Goal: Information Seeking & Learning: Compare options

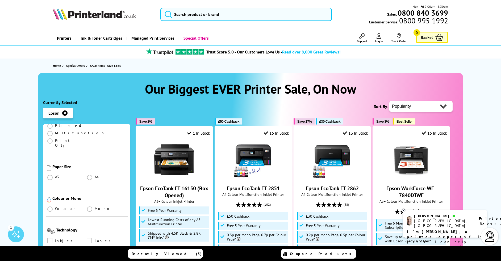
scroll to position [80, 0]
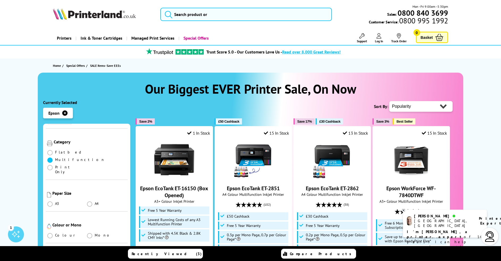
click at [53, 157] on span at bounding box center [49, 159] width 5 height 5
click at [55, 158] on input "radio" at bounding box center [55, 158] width 0 height 0
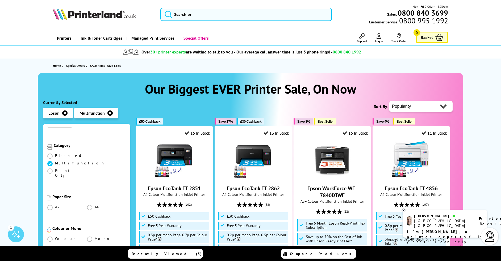
scroll to position [80, 0]
click at [88, 201] on span at bounding box center [89, 203] width 5 height 5
click at [95, 202] on input "radio" at bounding box center [95, 202] width 0 height 0
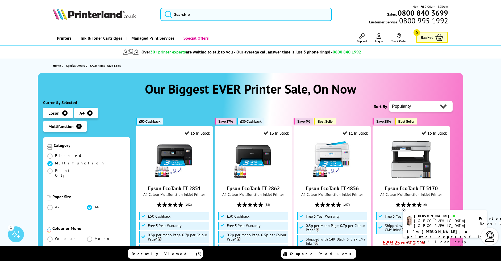
scroll to position [106, 0]
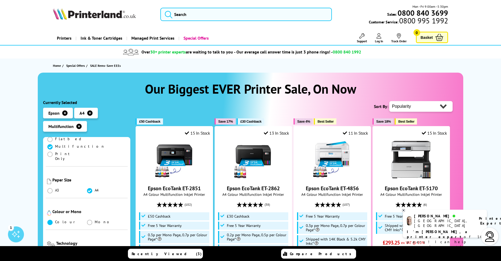
click at [52, 220] on span at bounding box center [49, 222] width 5 height 5
click at [55, 220] on input "radio" at bounding box center [55, 220] width 0 height 0
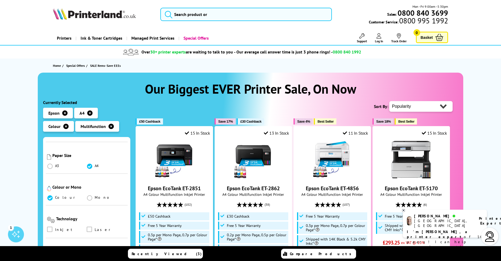
scroll to position [133, 0]
click at [49, 224] on span at bounding box center [49, 226] width 5 height 5
click at [55, 225] on input "checkbox" at bounding box center [55, 225] width 0 height 0
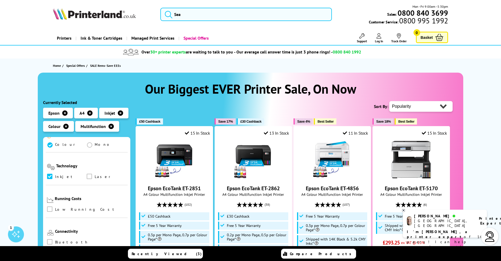
scroll to position [186, 0]
click at [50, 204] on span at bounding box center [49, 206] width 5 height 5
click at [55, 205] on input "checkbox" at bounding box center [55, 205] width 0 height 0
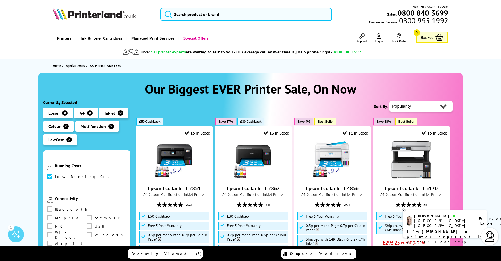
scroll to position [239, 0]
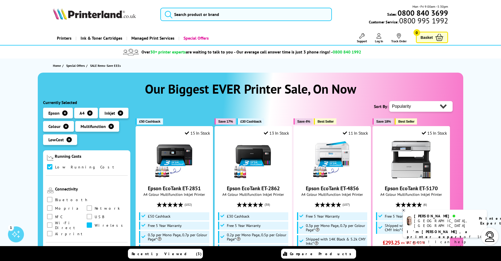
click at [87, 222] on span at bounding box center [89, 224] width 5 height 5
click at [94, 223] on input "checkbox" at bounding box center [94, 223] width 0 height 0
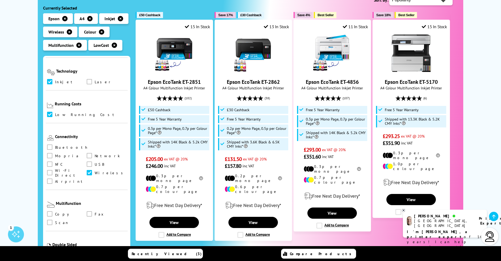
scroll to position [213, 0]
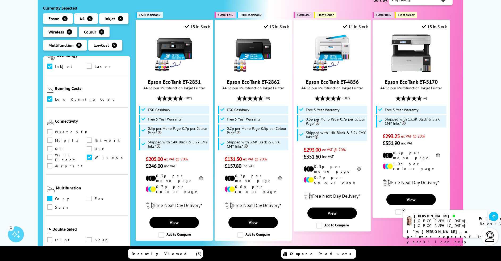
click at [49, 196] on span at bounding box center [49, 198] width 5 height 5
click at [55, 196] on input "checkbox" at bounding box center [55, 196] width 0 height 0
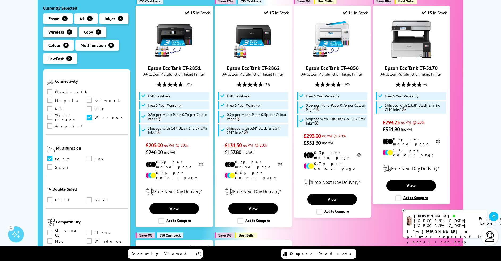
scroll to position [152, 0]
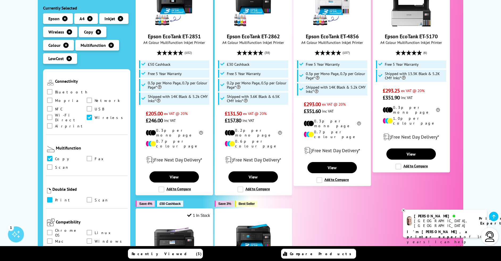
click at [51, 197] on span at bounding box center [49, 199] width 5 height 5
click at [55, 198] on input "checkbox" at bounding box center [55, 198] width 0 height 0
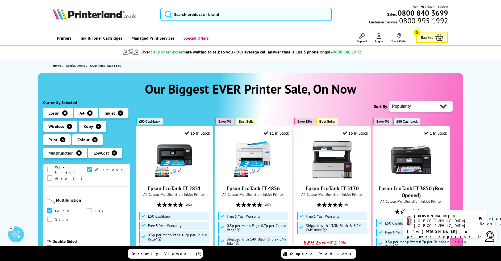
scroll to position [310, 0]
click at [49, 214] on span at bounding box center [49, 216] width 5 height 5
click at [55, 215] on input "checkbox" at bounding box center [55, 215] width 0 height 0
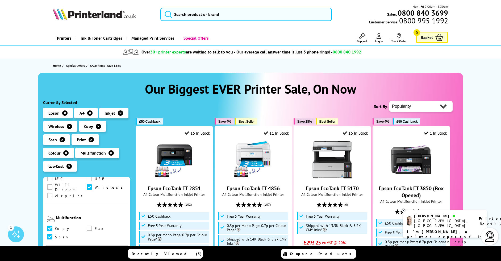
scroll to position [310, 0]
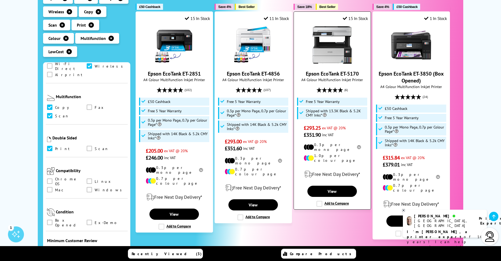
scroll to position [106, 0]
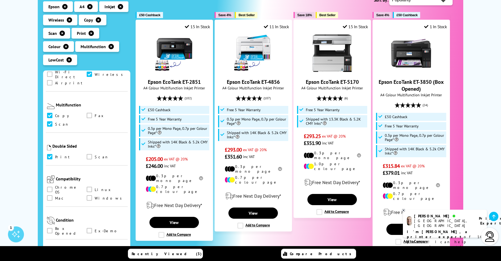
click at [476, 90] on div "Our Biggest EVER Printer Sale, On Now --read more-- Currently Selected Epson A4" at bounding box center [250, 162] width 501 height 393
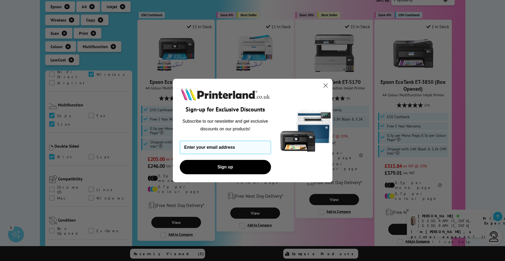
click at [327, 85] on circle "Close dialog" at bounding box center [325, 85] width 9 height 9
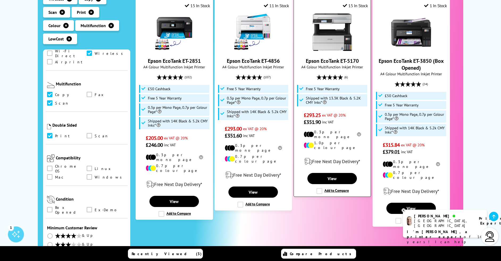
scroll to position [133, 0]
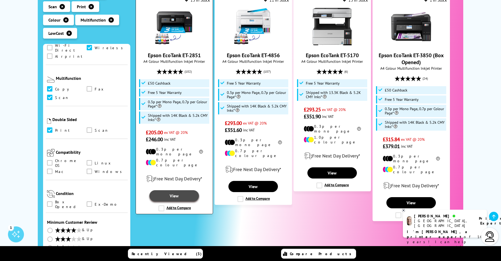
click at [169, 190] on link "View" at bounding box center [173, 195] width 49 height 11
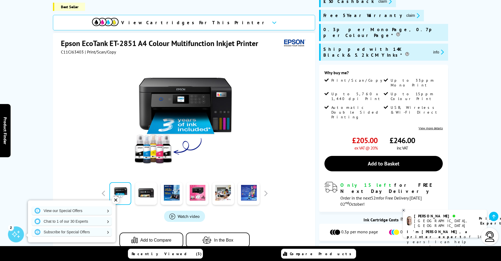
scroll to position [80, 0]
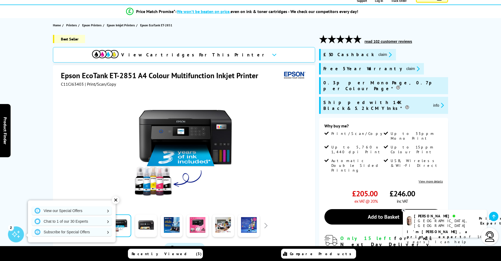
scroll to position [27, 0]
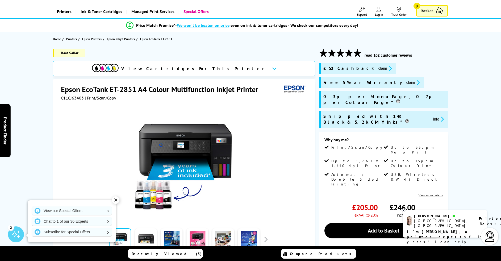
click at [377, 68] on button "claim" at bounding box center [385, 68] width 17 height 6
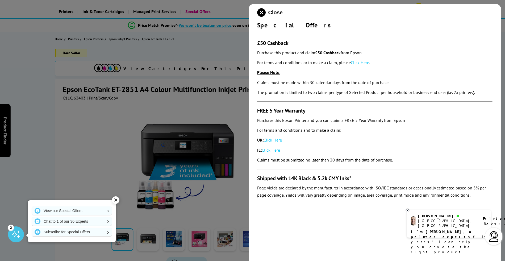
click at [275, 141] on link "Click Here" at bounding box center [272, 139] width 18 height 5
click at [261, 11] on icon "close modal" at bounding box center [261, 12] width 9 height 9
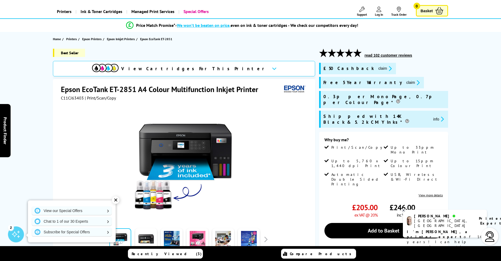
click at [403, 210] on icon at bounding box center [403, 210] width 3 height 4
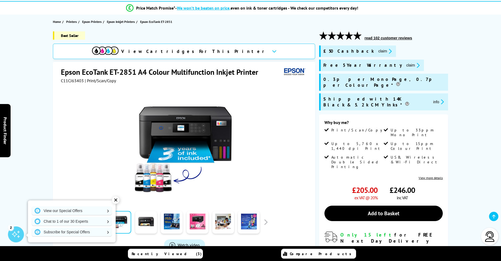
scroll to position [53, 0]
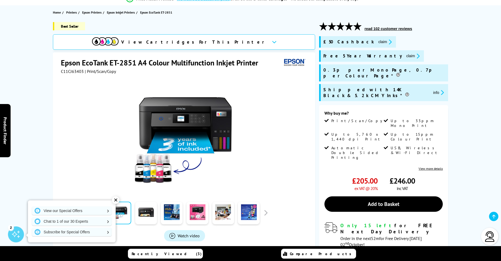
click at [115, 200] on div "✕" at bounding box center [115, 199] width 7 height 7
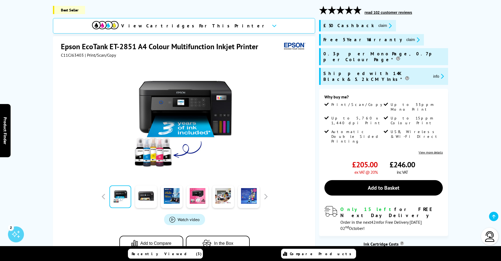
scroll to position [0, 0]
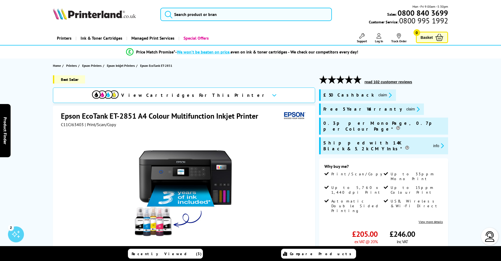
click at [385, 82] on button "read 102 customer reviews" at bounding box center [388, 81] width 51 height 5
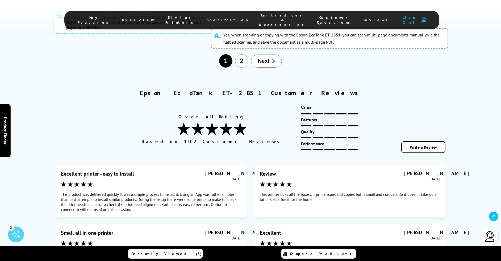
scroll to position [3205, 0]
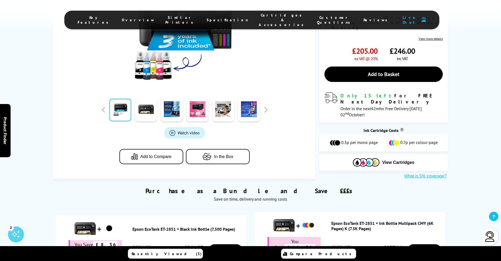
scroll to position [0, 0]
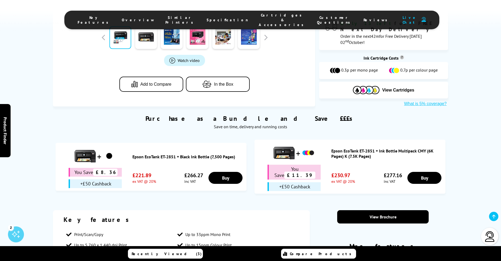
scroll to position [266, 0]
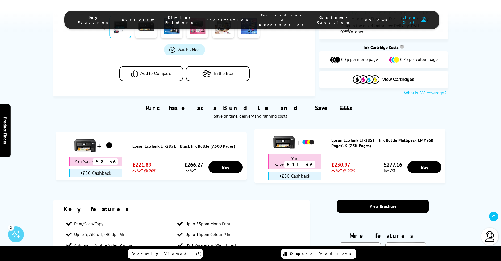
click at [184, 18] on span "Similar Printers" at bounding box center [180, 20] width 31 height 10
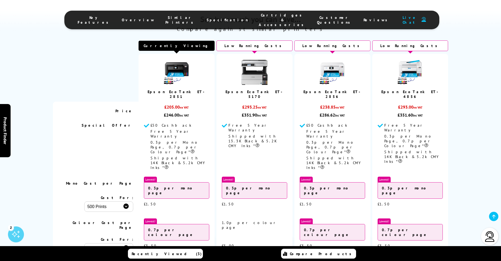
scroll to position [1256, 0]
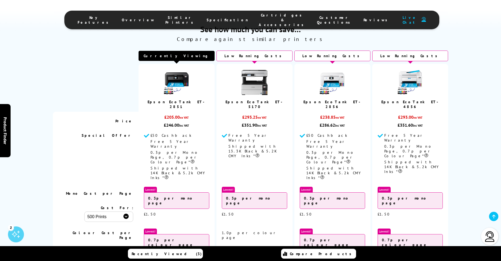
click at [411, 69] on img at bounding box center [410, 82] width 27 height 27
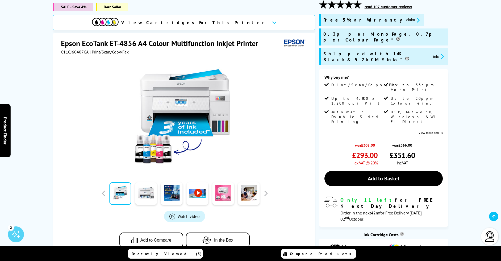
scroll to position [53, 0]
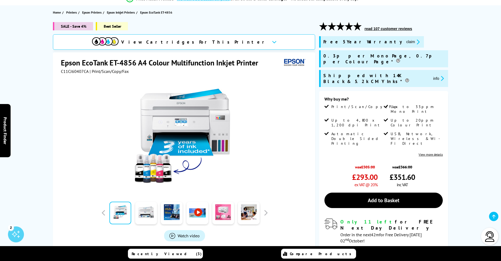
click at [460, 81] on div "SALE - Save 4% Best Seller View Cartridges For This Printer Epson EcoTank ET-48…" at bounding box center [250, 163] width 425 height 283
click at [458, 97] on div "SALE - Save 4% Best Seller View Cartridges For This Printer Epson EcoTank ET-48…" at bounding box center [250, 163] width 425 height 283
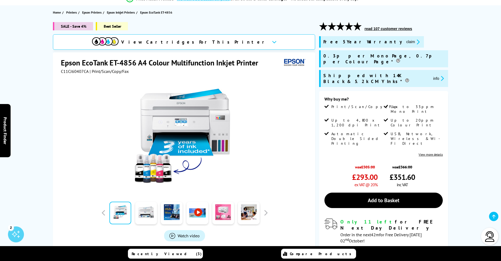
click at [382, 28] on button "read 107 customer reviews" at bounding box center [388, 28] width 51 height 5
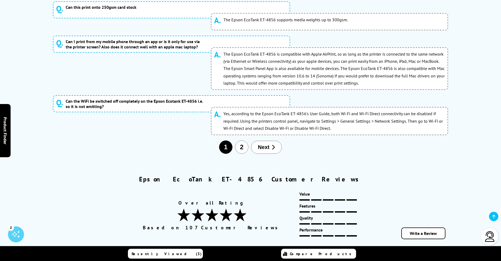
scroll to position [3093, 0]
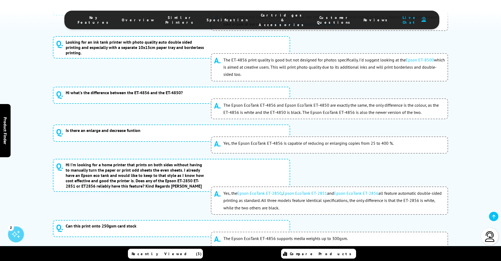
scroll to position [2899, 0]
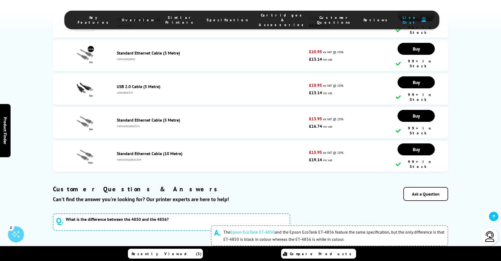
scroll to position [2667, 0]
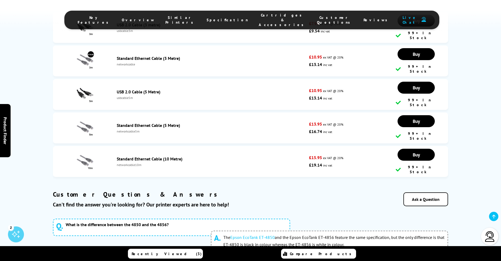
click at [253, 234] on link "Epson EcoTank ET-4850" at bounding box center [252, 236] width 44 height 5
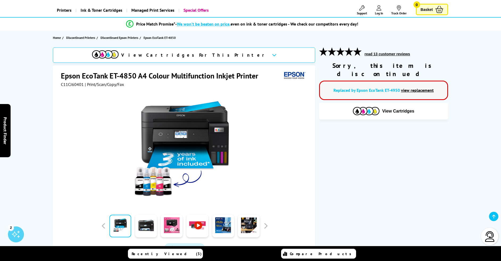
scroll to position [27, 0]
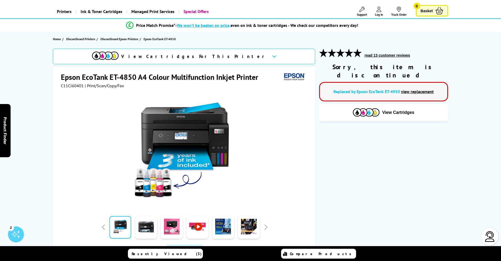
click at [418, 89] on link "view replacement" at bounding box center [417, 91] width 33 height 5
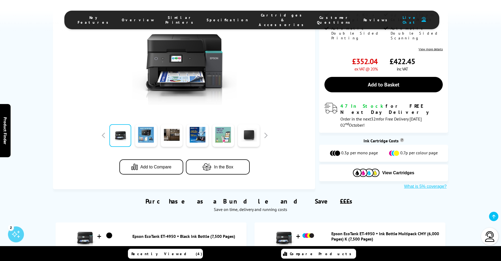
scroll to position [159, 0]
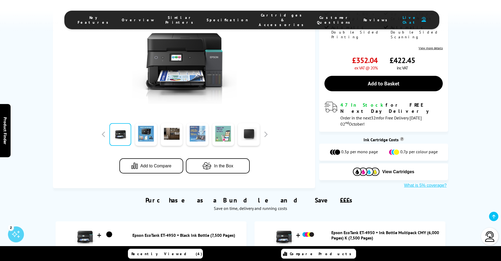
click at [196, 123] on link at bounding box center [197, 134] width 22 height 23
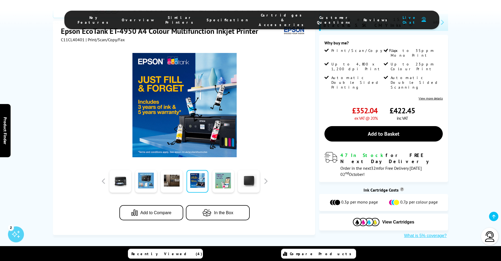
scroll to position [106, 0]
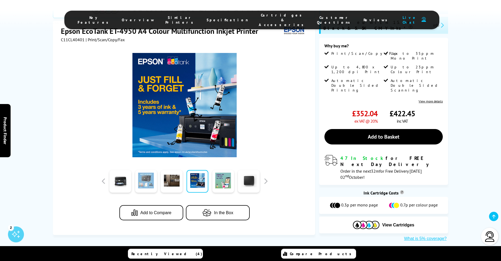
click at [145, 170] on link at bounding box center [146, 181] width 22 height 23
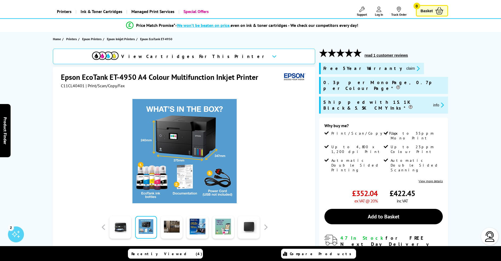
scroll to position [0, 0]
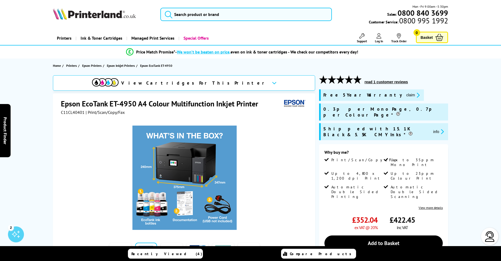
click at [381, 83] on button "read 1 customer reviews" at bounding box center [386, 81] width 47 height 5
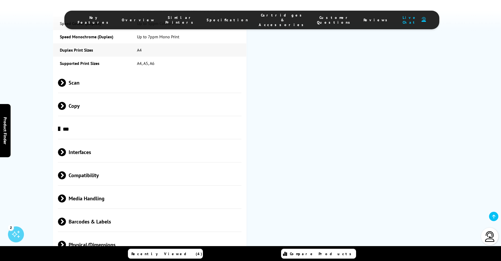
scroll to position [899, 0]
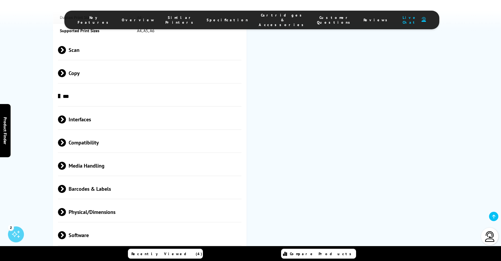
click at [66, 115] on span at bounding box center [66, 119] width 0 height 8
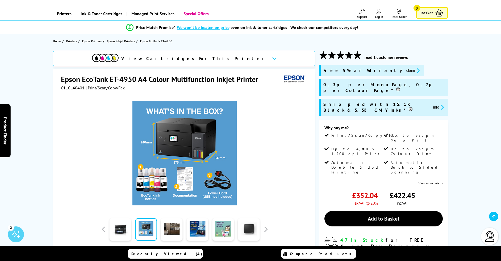
scroll to position [0, 0]
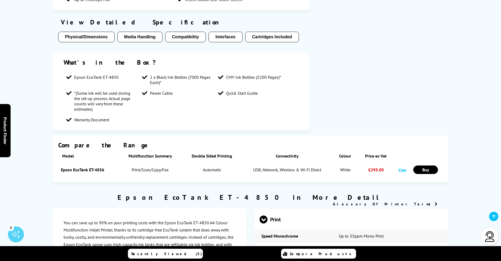
scroll to position [425, 0]
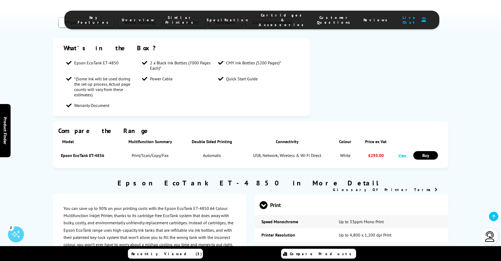
click at [401, 153] on link "View" at bounding box center [402, 155] width 8 height 5
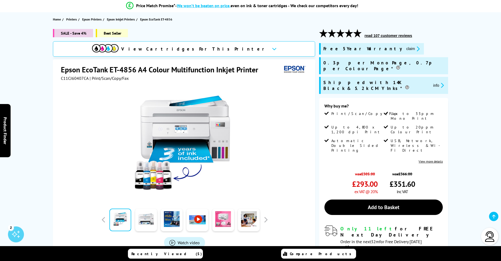
scroll to position [53, 0]
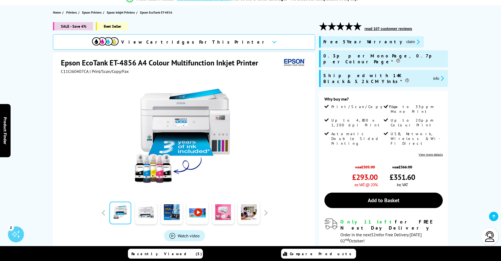
drag, startPoint x: 468, startPoint y: 100, endPoint x: 466, endPoint y: 89, distance: 11.2
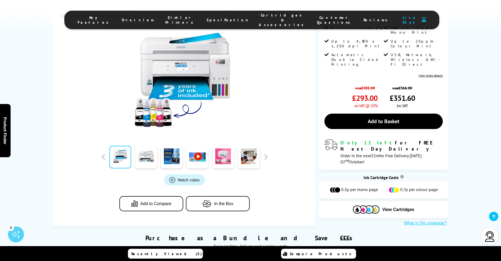
scroll to position [0, 0]
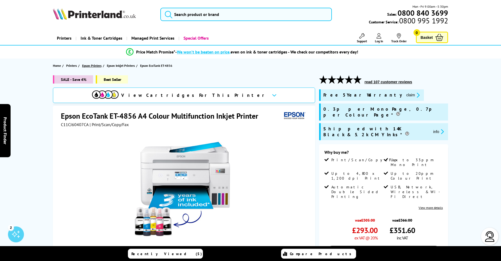
click at [88, 65] on span "Epson Printers" at bounding box center [91, 66] width 19 height 6
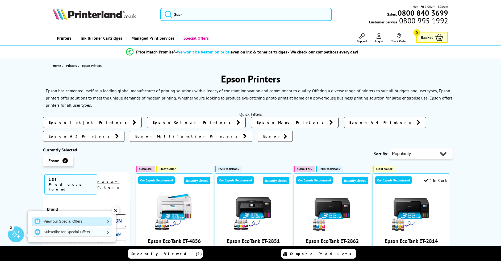
click at [77, 220] on link "View our Special Offers" at bounding box center [72, 221] width 80 height 9
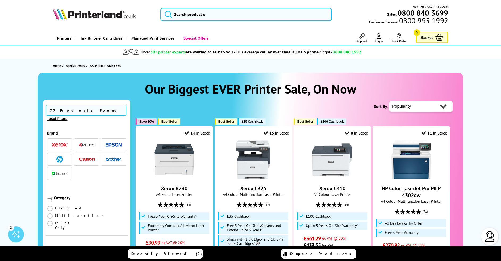
click at [54, 65] on link "Home" at bounding box center [57, 66] width 9 height 6
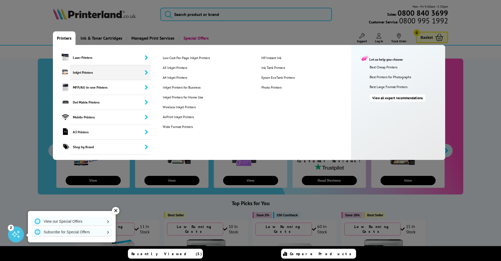
click at [81, 73] on span "Inkjet Printers" at bounding box center [110, 72] width 81 height 15
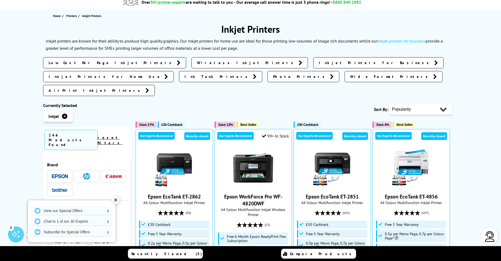
scroll to position [53, 0]
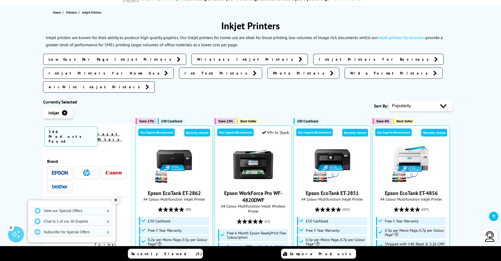
click at [115, 198] on div "✕" at bounding box center [115, 199] width 7 height 7
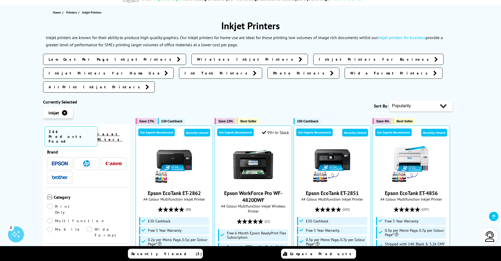
scroll to position [0, 0]
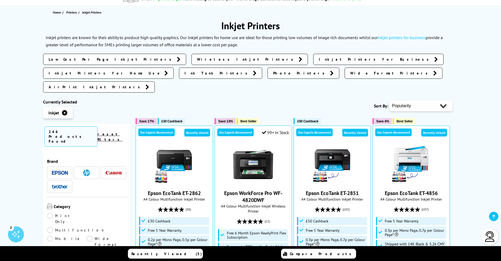
click at [56, 169] on span at bounding box center [60, 172] width 16 height 7
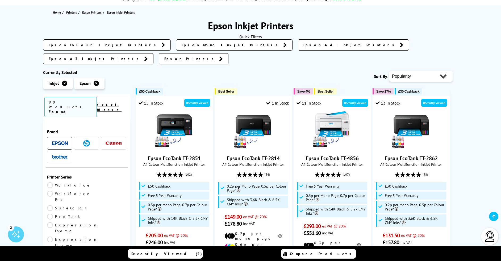
click at [87, 213] on link "EcoTank" at bounding box center [67, 216] width 40 height 6
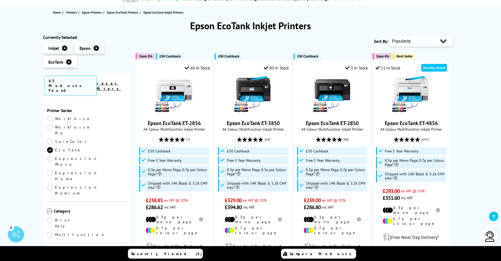
click at [89, 232] on link "Multifunction" at bounding box center [76, 235] width 58 height 6
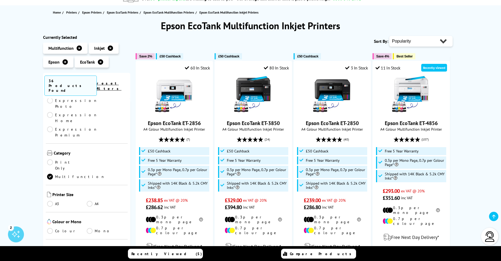
scroll to position [53, 0]
click at [88, 197] on link "A4" at bounding box center [107, 200] width 40 height 6
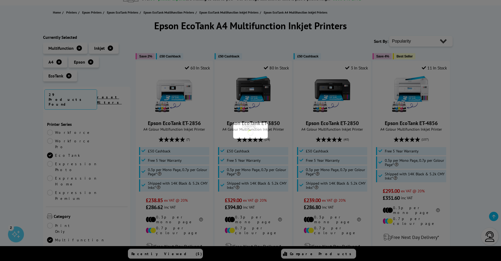
scroll to position [53, 0]
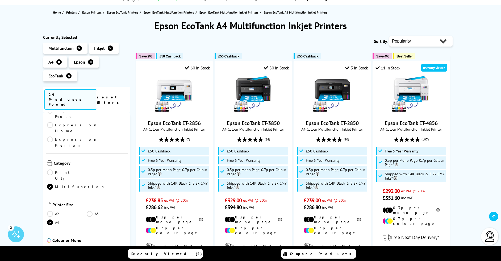
click at [50, 246] on link "Colour" at bounding box center [67, 249] width 40 height 6
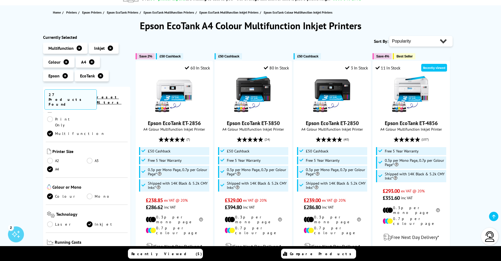
scroll to position [133, 0]
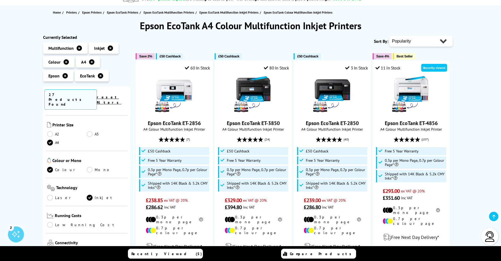
click at [50, 222] on link "Low Running Cost" at bounding box center [86, 225] width 79 height 6
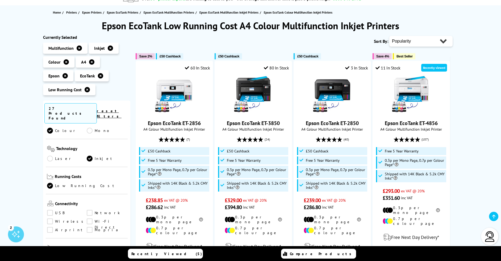
scroll to position [186, 0]
click at [51, 209] on link "USB" at bounding box center [67, 212] width 40 height 6
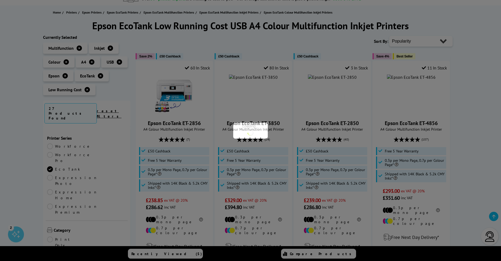
scroll to position [186, 0]
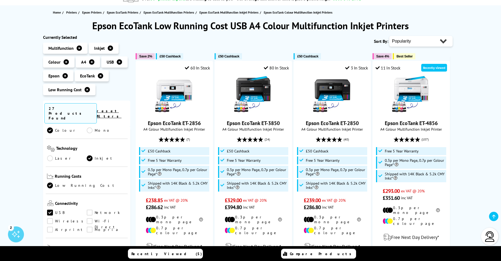
click at [51, 218] on link "Wireless" at bounding box center [67, 221] width 40 height 6
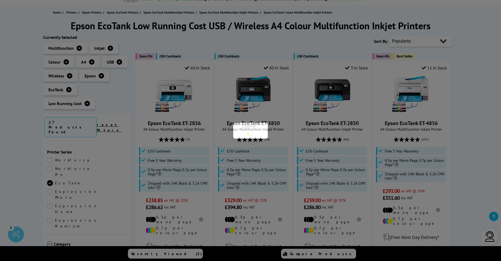
scroll to position [186, 0]
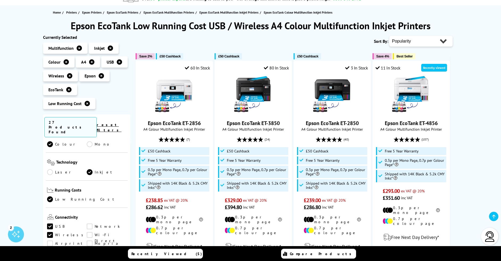
click at [90, 223] on link "Network" at bounding box center [107, 226] width 40 height 6
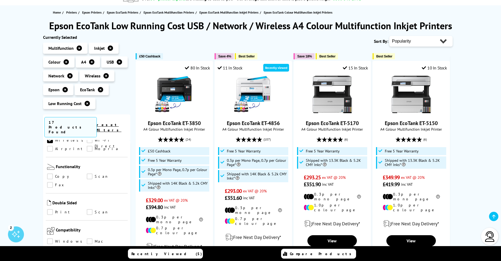
scroll to position [239, 0]
click at [51, 172] on link "Copy" at bounding box center [67, 175] width 40 height 6
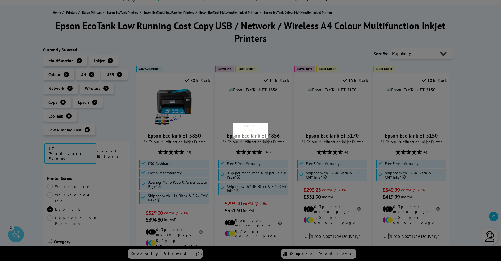
scroll to position [239, 0]
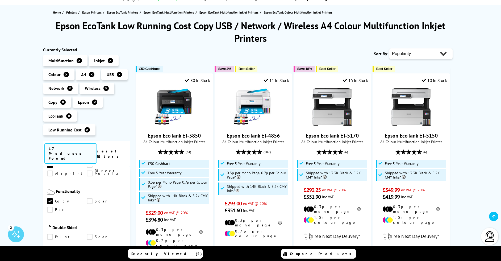
click at [90, 198] on link "Scan" at bounding box center [107, 201] width 40 height 6
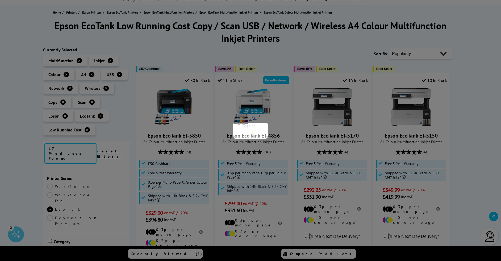
scroll to position [239, 0]
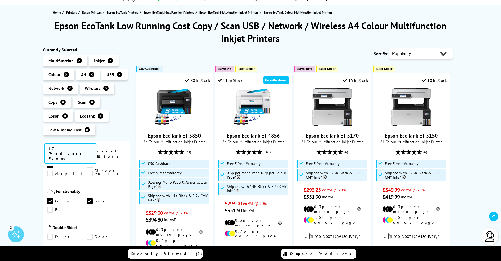
click at [52, 234] on link "Print" at bounding box center [67, 237] width 40 height 6
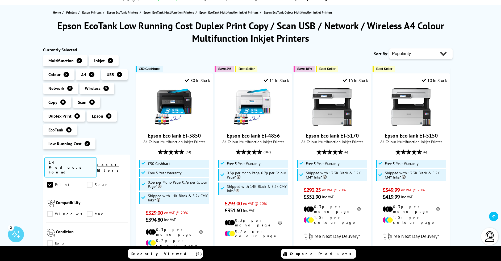
scroll to position [292, 0]
click at [49, 224] on link "Windows" at bounding box center [67, 227] width 40 height 6
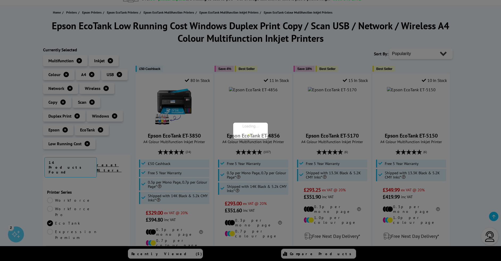
scroll to position [292, 0]
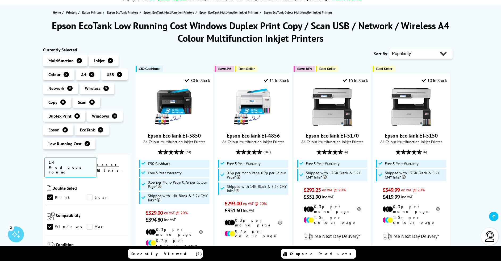
click at [90, 224] on link "Mac" at bounding box center [107, 227] width 40 height 6
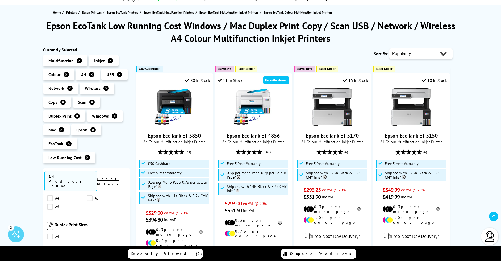
scroll to position [425, 0]
click at [50, 246] on link "A4" at bounding box center [67, 249] width 40 height 6
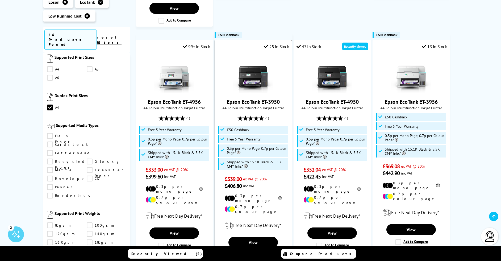
scroll to position [558, 0]
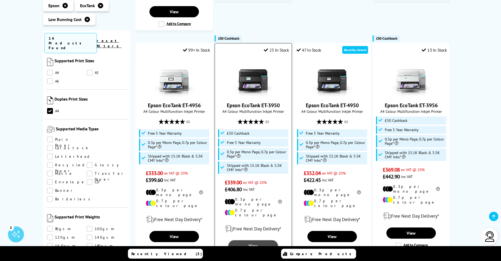
click at [253, 240] on link "View" at bounding box center [252, 245] width 49 height 11
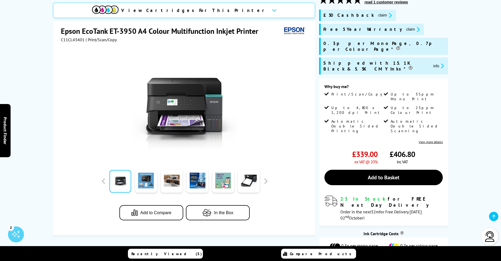
scroll to position [53, 0]
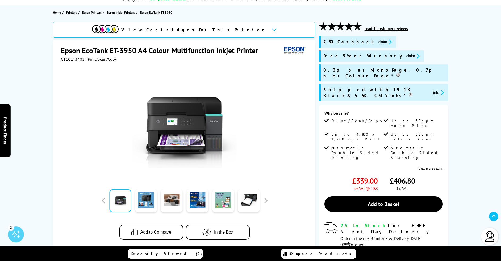
click at [382, 28] on button "read 1 customer reviews" at bounding box center [386, 28] width 47 height 5
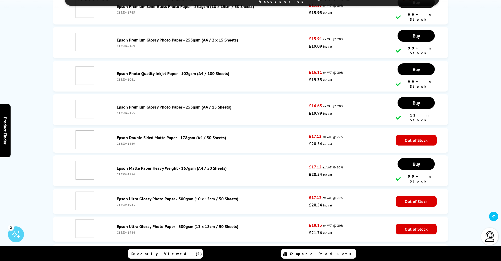
scroll to position [2718, 0]
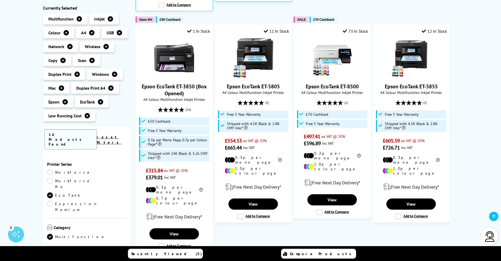
scroll to position [351, 0]
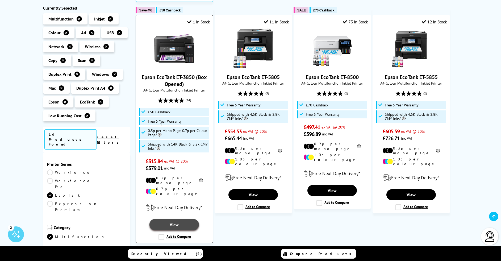
click at [175, 219] on link "View" at bounding box center [173, 224] width 49 height 11
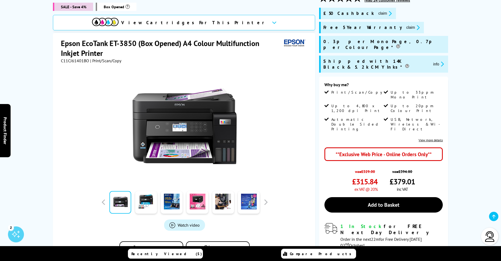
scroll to position [27, 0]
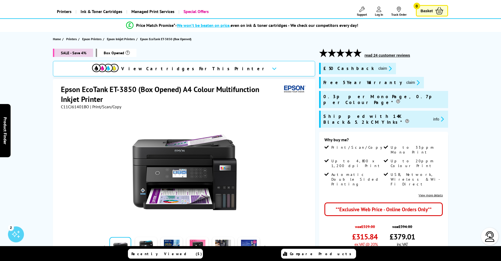
click at [462, 122] on div "SALE - Save 4% Box Opened View Cartridges For This Printer Epson EcoTank ET-385…" at bounding box center [250, 207] width 425 height 316
click at [378, 56] on button "read 24 customer reviews" at bounding box center [387, 55] width 49 height 5
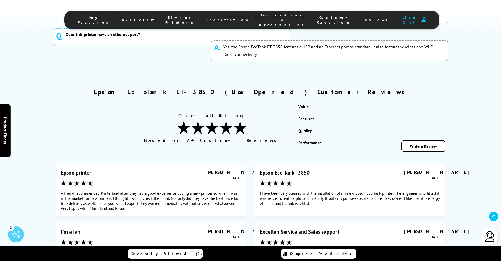
scroll to position [2790, 0]
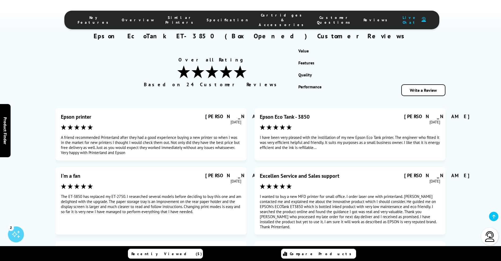
scroll to position [2869, 0]
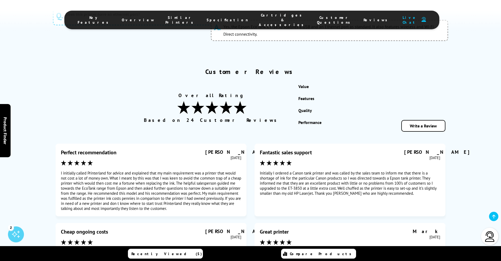
scroll to position [2825, 0]
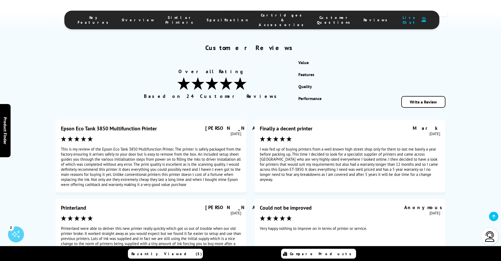
scroll to position [2852, 0]
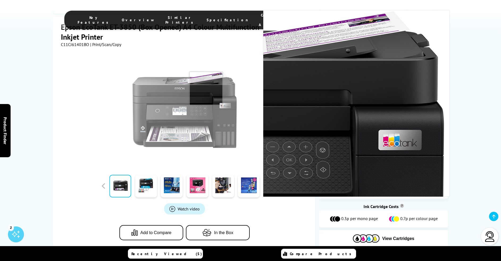
scroll to position [159, 0]
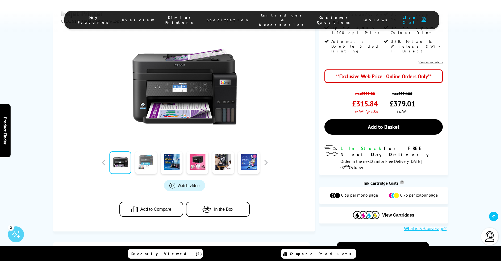
click at [147, 151] on link at bounding box center [146, 162] width 22 height 23
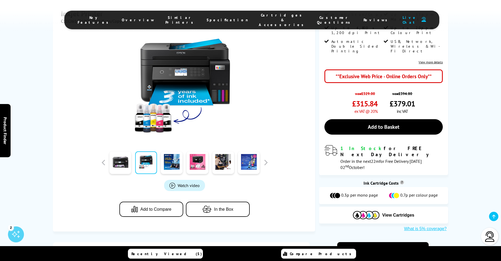
scroll to position [133, 0]
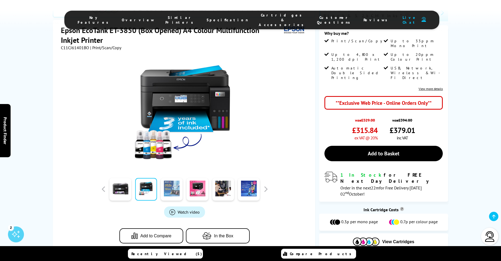
click at [169, 178] on link at bounding box center [172, 189] width 22 height 23
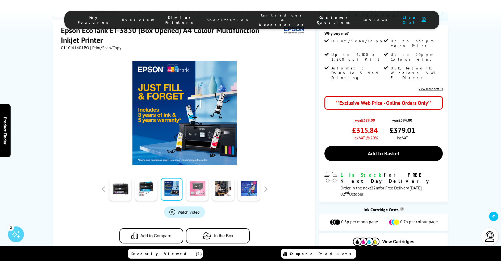
click at [197, 178] on link at bounding box center [197, 189] width 22 height 23
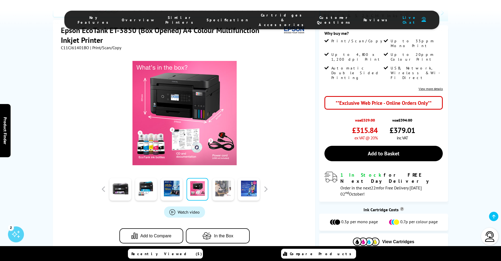
click at [220, 178] on link at bounding box center [223, 189] width 22 height 23
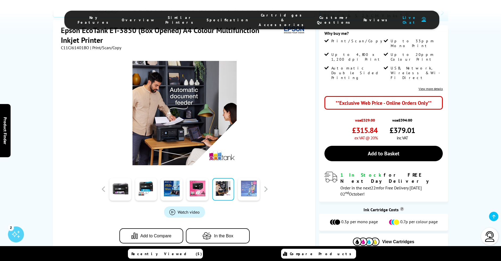
click at [246, 178] on link at bounding box center [249, 189] width 22 height 23
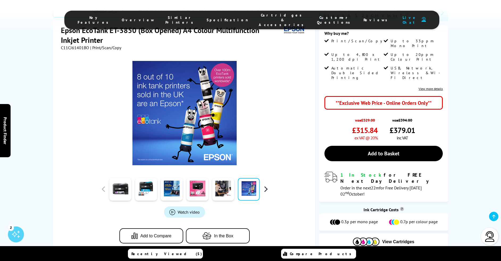
click at [265, 185] on button "button" at bounding box center [266, 189] width 8 height 8
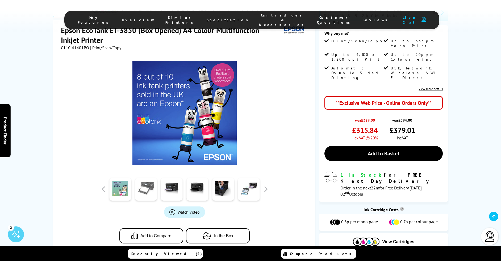
click at [150, 178] on link at bounding box center [146, 189] width 22 height 23
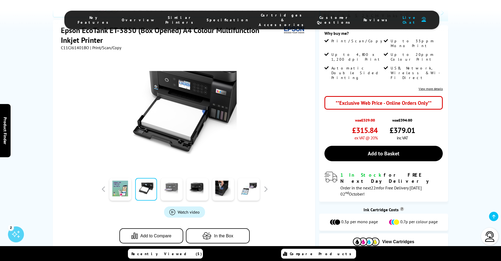
click at [169, 178] on link at bounding box center [172, 189] width 22 height 23
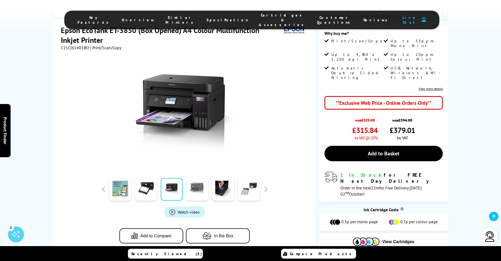
click at [193, 178] on link at bounding box center [197, 189] width 22 height 23
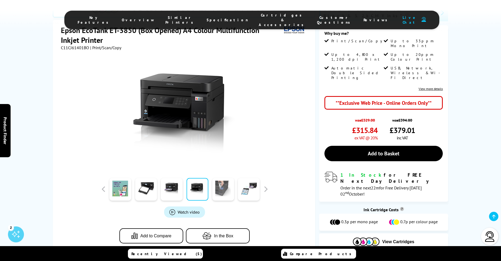
click at [218, 178] on link at bounding box center [223, 189] width 22 height 23
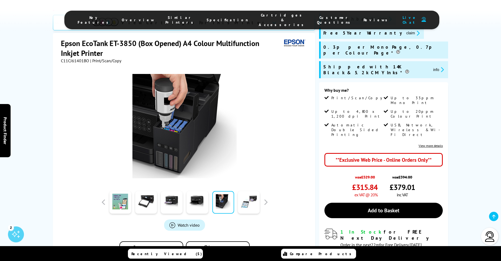
scroll to position [0, 0]
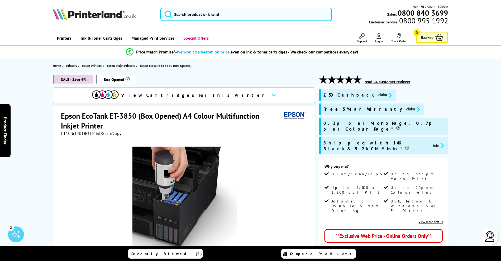
click at [460, 71] on section "Home Printers Epson Printers Epson Inkjet Printers Epson EcoTank ET-3850 (Box O…" at bounding box center [250, 65] width 425 height 14
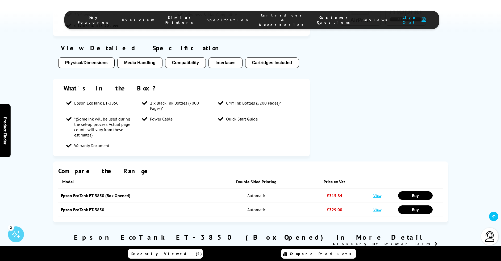
scroll to position [425, 0]
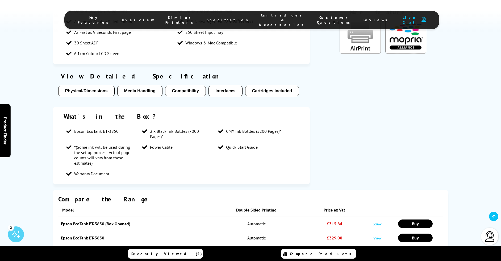
click at [93, 86] on button "Physical/Dimensions" at bounding box center [86, 91] width 56 height 11
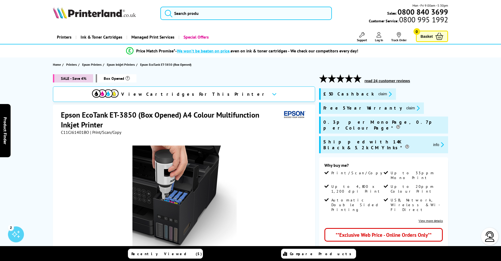
scroll to position [0, 0]
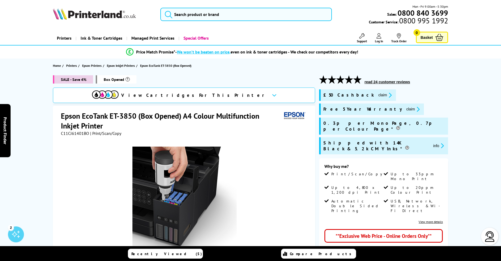
click at [458, 132] on div "SALE - Save 4% Box Opened View Cartridges For This Printer Epson EcoTank ET-385…" at bounding box center [250, 233] width 425 height 316
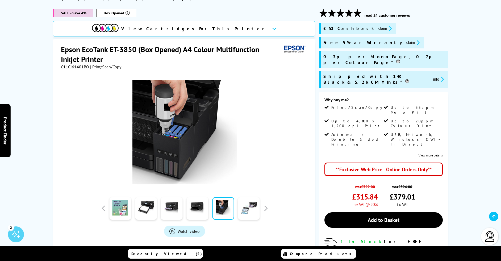
scroll to position [80, 0]
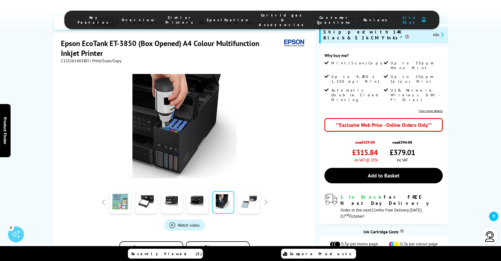
scroll to position [133, 0]
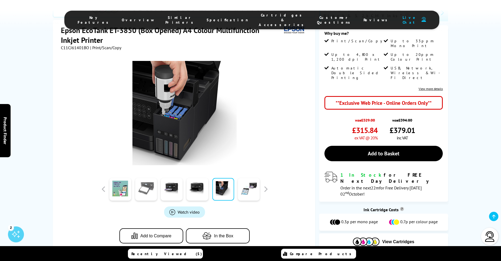
click at [144, 178] on link at bounding box center [146, 189] width 22 height 23
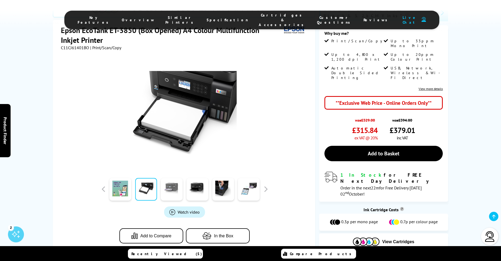
click at [167, 178] on link at bounding box center [172, 189] width 22 height 23
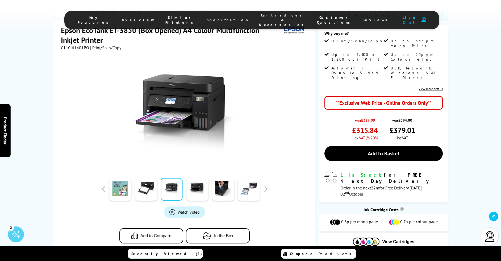
click at [199, 178] on link at bounding box center [197, 189] width 22 height 23
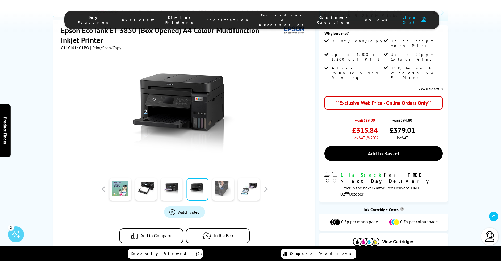
click at [226, 178] on link at bounding box center [223, 189] width 22 height 23
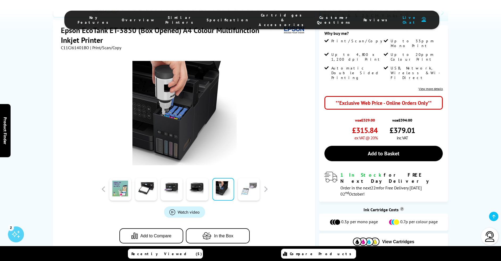
click at [248, 178] on link at bounding box center [249, 189] width 22 height 23
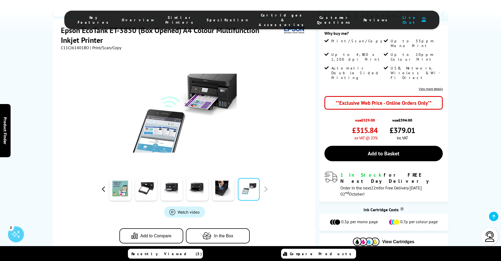
click at [103, 185] on button "button" at bounding box center [103, 189] width 8 height 8
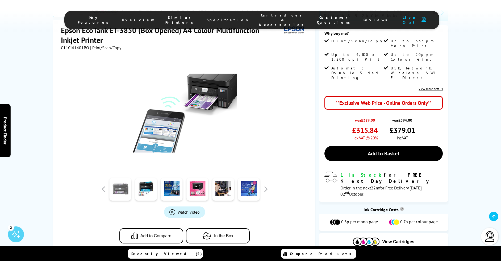
click at [122, 178] on link at bounding box center [120, 189] width 22 height 23
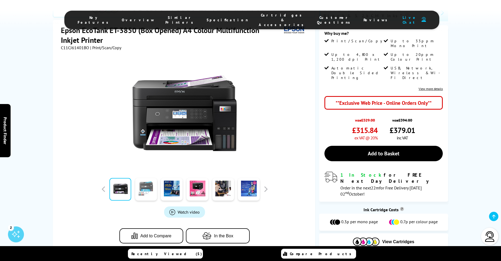
click at [146, 178] on link at bounding box center [146, 189] width 22 height 23
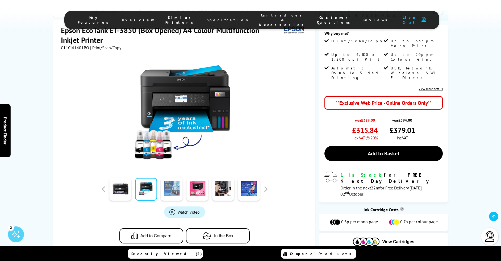
click at [173, 178] on link at bounding box center [172, 189] width 22 height 23
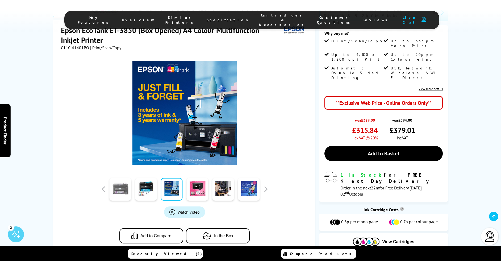
click at [120, 178] on link at bounding box center [120, 189] width 22 height 23
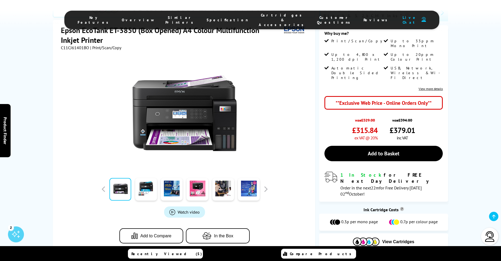
drag, startPoint x: 471, startPoint y: 49, endPoint x: 479, endPoint y: 85, distance: 37.2
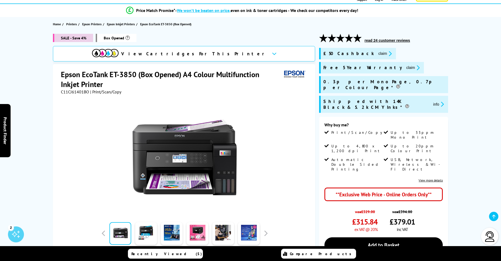
scroll to position [53, 0]
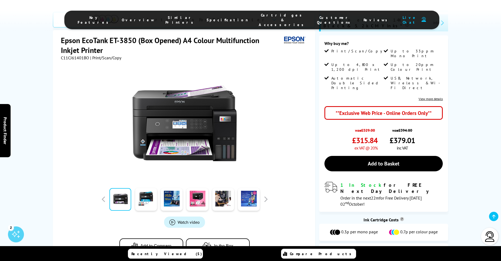
scroll to position [133, 0]
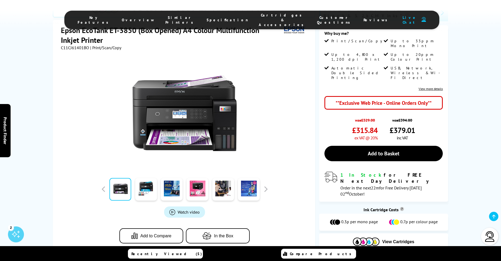
click at [169, 253] on span "Recently Viewed (5)" at bounding box center [166, 253] width 71 height 5
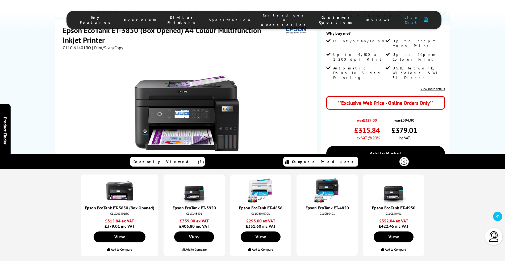
click at [453, 197] on div "Epson EcoTank ET-3850 (Box Opened) C11CJ61401BO £315.84 ex VAT £379.01 inc VAT …" at bounding box center [252, 215] width 505 height 92
click at [50, 188] on div "Epson EcoTank ET-3850 (Box Opened) C11CJ61401BO £315.84 ex VAT £379.01 inc VAT …" at bounding box center [252, 215] width 505 height 92
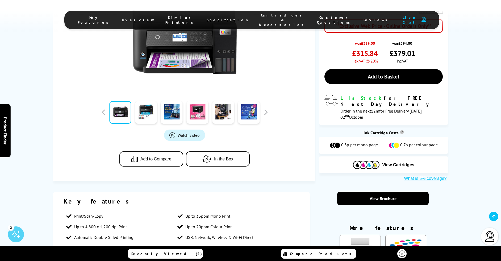
scroll to position [213, 0]
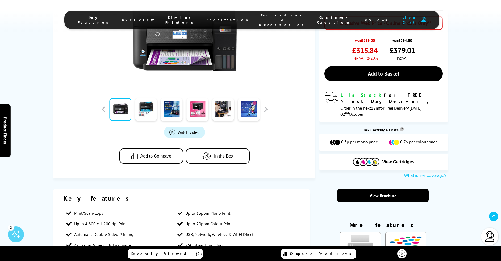
click at [171, 254] on span "Recently Viewed (5)" at bounding box center [166, 253] width 71 height 5
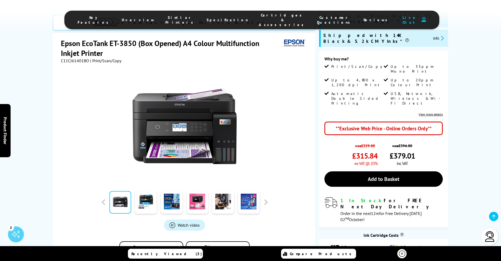
scroll to position [106, 0]
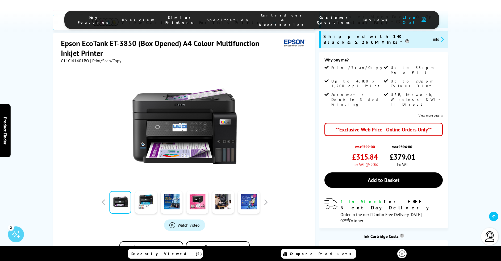
click at [122, 191] on link at bounding box center [120, 202] width 22 height 23
click at [104, 198] on button "button" at bounding box center [103, 202] width 8 height 8
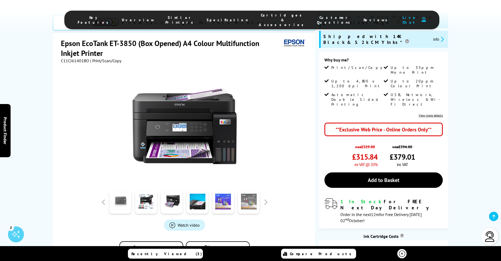
click at [118, 191] on link at bounding box center [120, 202] width 22 height 23
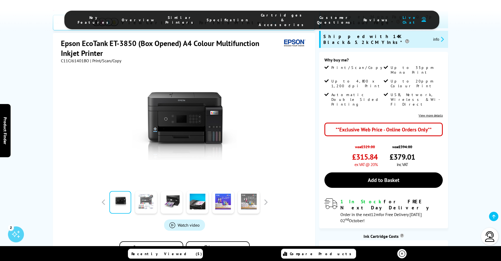
click at [146, 191] on link at bounding box center [146, 202] width 22 height 23
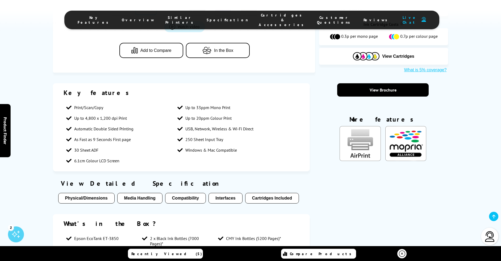
scroll to position [319, 0]
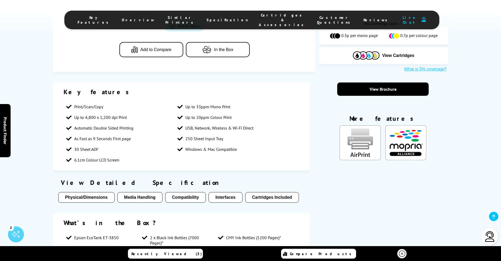
click at [363, 157] on section "Key features Print/Scan/Copy Up to 33ppm Mono Print Up to 4,800 x 1,200 dpi Pri…" at bounding box center [250, 188] width 395 height 213
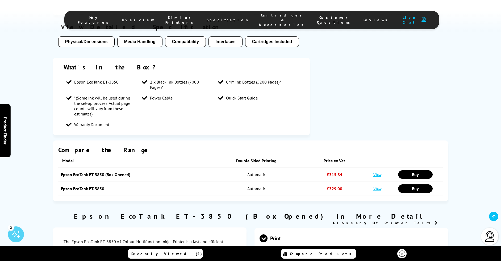
scroll to position [478, 0]
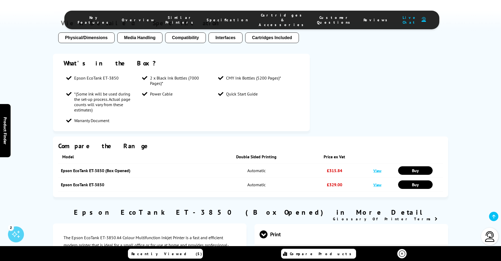
click at [376, 182] on link "View" at bounding box center [377, 184] width 8 height 5
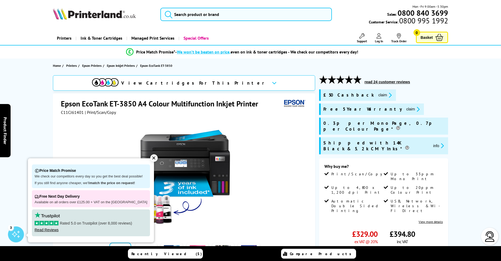
click at [150, 155] on div "✕" at bounding box center [153, 157] width 7 height 7
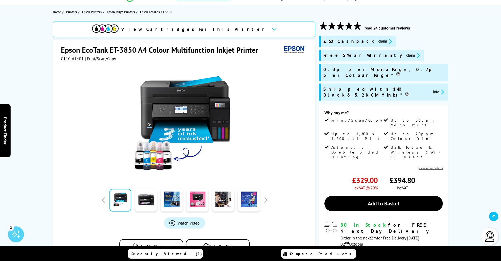
scroll to position [53, 0]
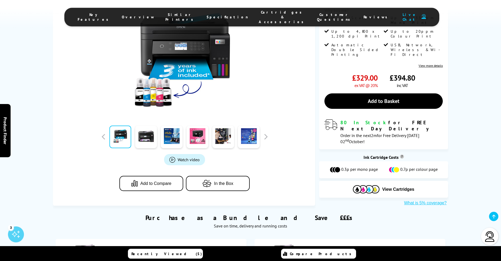
scroll to position [159, 0]
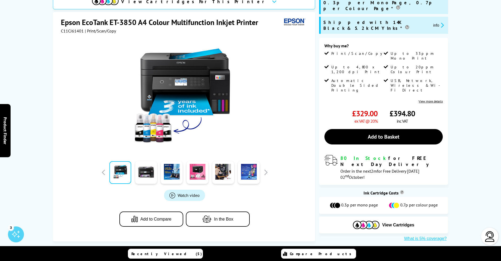
scroll to position [0, 0]
